Goal: Transaction & Acquisition: Obtain resource

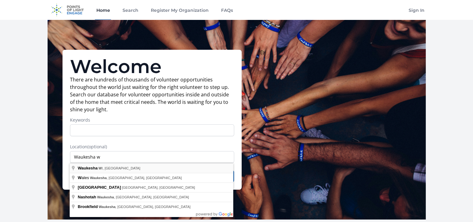
type input "Waukesha, [GEOGRAPHIC_DATA], [GEOGRAPHIC_DATA]"
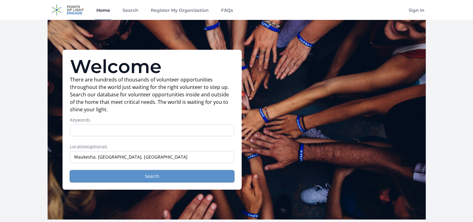
click at [160, 176] on button "Search" at bounding box center [152, 176] width 164 height 12
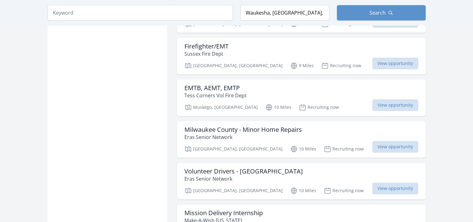
scroll to position [686, 0]
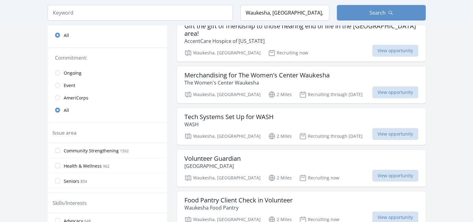
scroll to position [122, 0]
click at [387, 171] on span "View opportunity" at bounding box center [395, 176] width 46 height 12
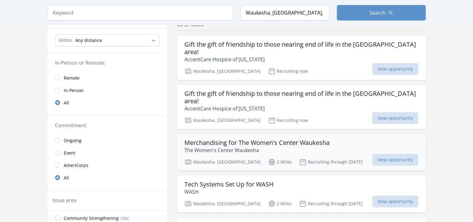
scroll to position [0, 0]
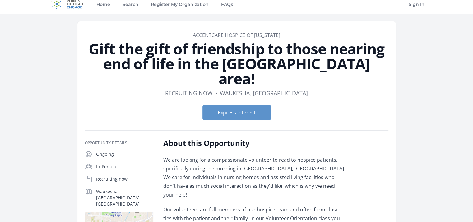
scroll to position [7, 0]
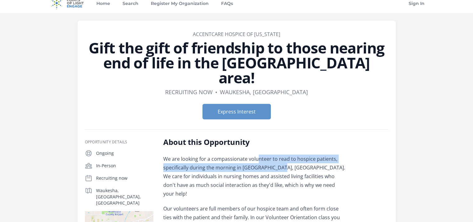
drag, startPoint x: 257, startPoint y: 141, endPoint x: 280, endPoint y: 151, distance: 24.2
click at [280, 155] on p "We are looking for a compassionate volunteer to read to hospice patients, speci…" at bounding box center [254, 177] width 182 height 44
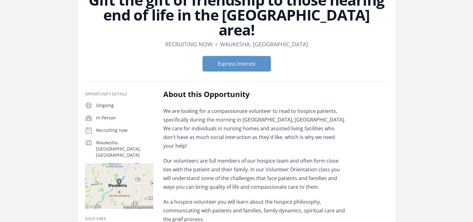
scroll to position [42, 0]
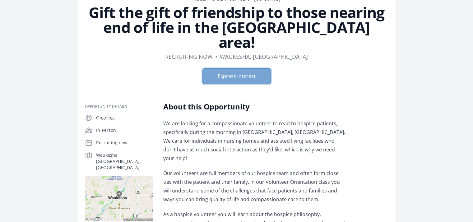
click at [253, 68] on button "Express Interest" at bounding box center [236, 76] width 68 height 16
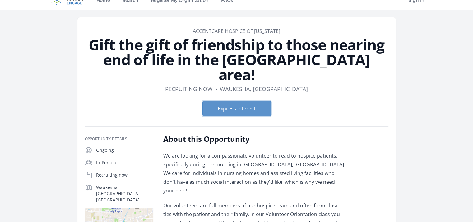
scroll to position [0, 0]
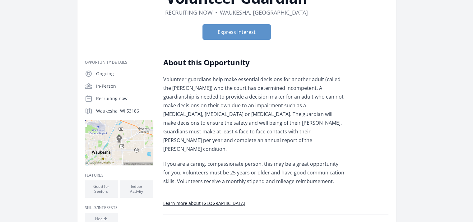
scroll to position [60, 0]
